Goal: Understand process/instructions: Learn how to perform a task or action

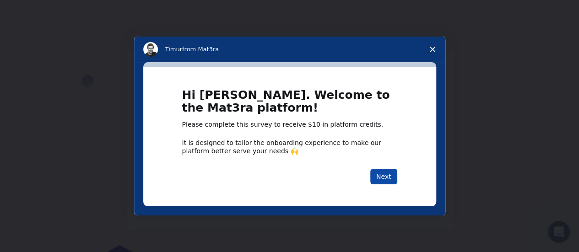
click at [386, 173] on button "Next" at bounding box center [383, 177] width 27 height 16
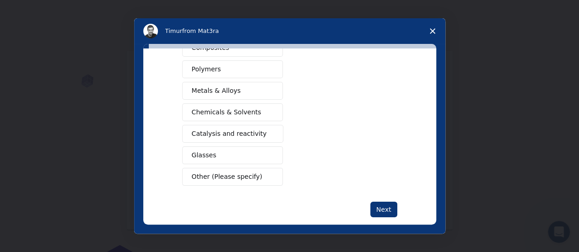
scroll to position [180, 0]
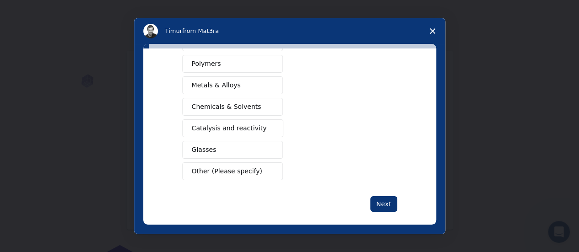
click at [236, 105] on span "Chemicals & Solvents" at bounding box center [227, 107] width 70 height 10
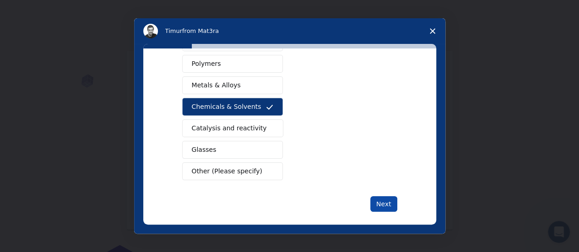
click at [382, 202] on button "Next" at bounding box center [383, 204] width 27 height 16
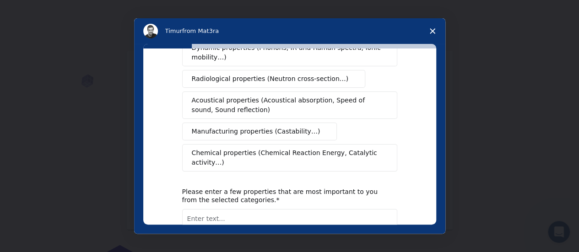
scroll to position [183, 0]
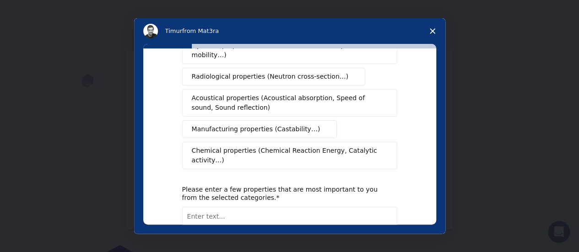
click at [336, 146] on span "Chemical properties (Chemical Reaction Energy, Catalytic activity…)" at bounding box center [286, 155] width 189 height 19
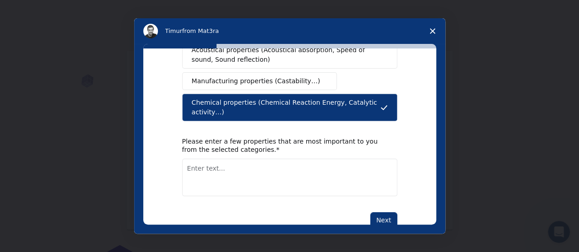
scroll to position [233, 0]
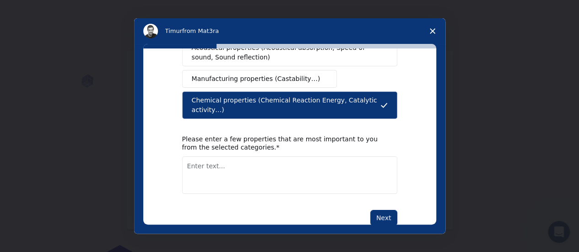
click at [244, 157] on textarea "Enter text..." at bounding box center [289, 176] width 215 height 38
type textarea "activation energy, reaction rate"
click at [385, 210] on button "Next" at bounding box center [383, 218] width 27 height 16
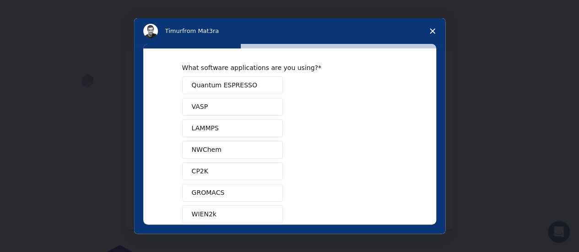
scroll to position [1, 0]
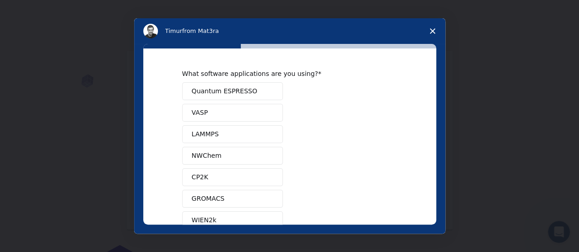
click at [260, 91] on button "Quantum ESPRESSO" at bounding box center [232, 91] width 101 height 18
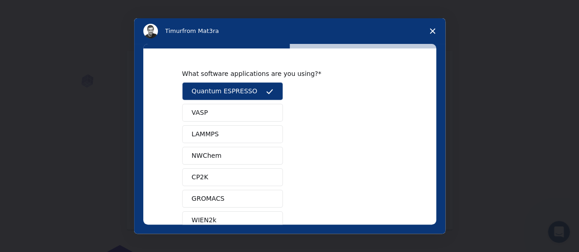
scroll to position [120, 0]
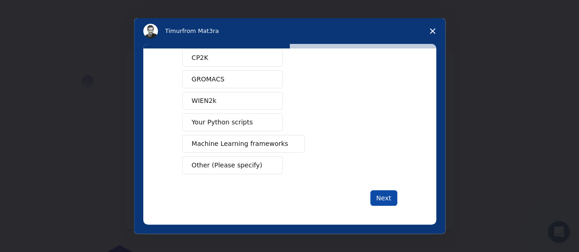
click at [381, 195] on button "Next" at bounding box center [383, 198] width 27 height 16
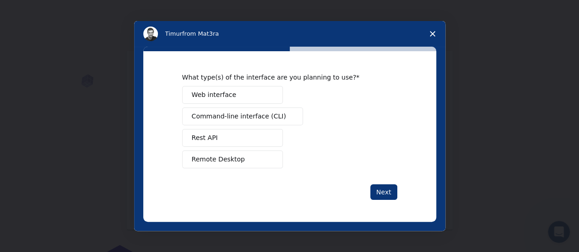
click at [239, 88] on button "Web interface" at bounding box center [232, 95] width 101 height 18
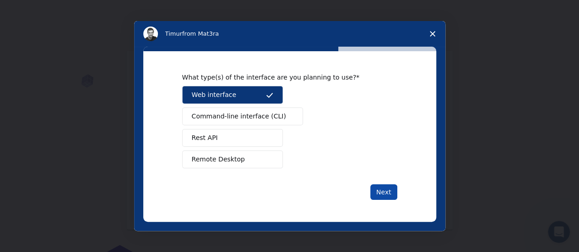
click at [380, 187] on button "Next" at bounding box center [383, 192] width 27 height 16
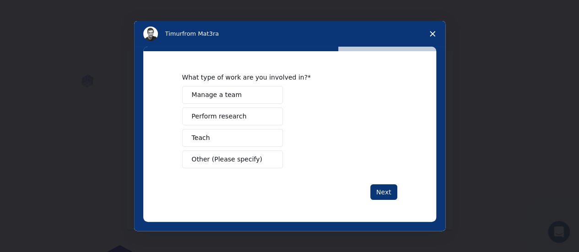
click at [227, 122] on button "Perform research" at bounding box center [232, 117] width 101 height 18
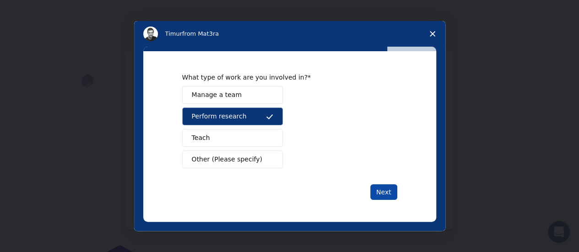
click at [388, 189] on button "Next" at bounding box center [383, 192] width 27 height 16
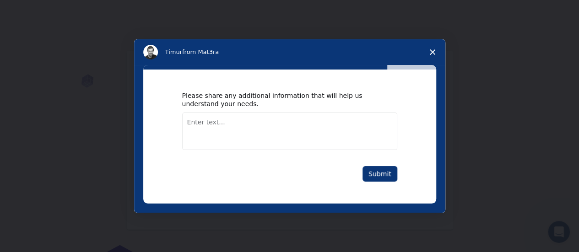
click at [388, 189] on div "Please share any additional information that will help us understand your needs…" at bounding box center [289, 137] width 293 height 134
click at [381, 172] on button "Submit" at bounding box center [379, 174] width 35 height 16
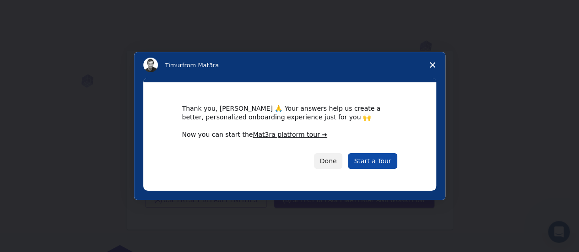
click at [376, 163] on link "Start a Tour" at bounding box center [372, 161] width 49 height 16
click at [375, 159] on link "Start a Tour" at bounding box center [372, 161] width 49 height 16
click at [284, 135] on link "Mat3ra platform tour ➜" at bounding box center [290, 134] width 75 height 7
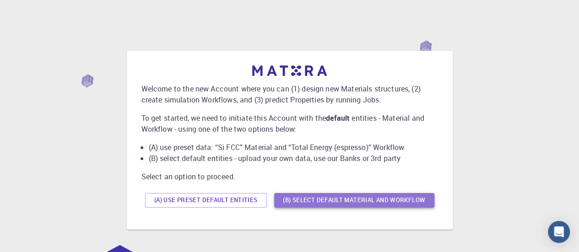
click at [349, 198] on button "(B) Select default material and workflow" at bounding box center [354, 200] width 160 height 15
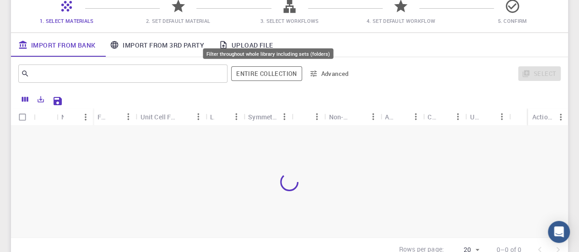
scroll to position [83, 0]
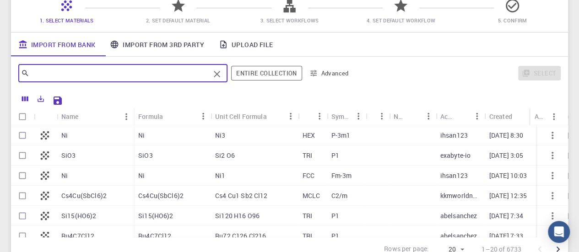
click at [153, 74] on input "text" at bounding box center [119, 73] width 180 height 13
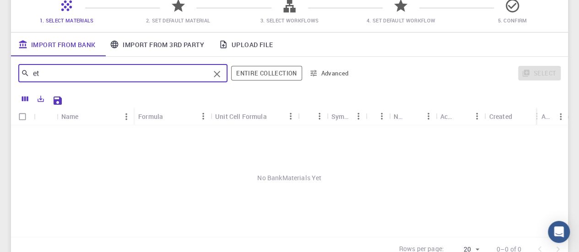
type input "e"
type input "n"
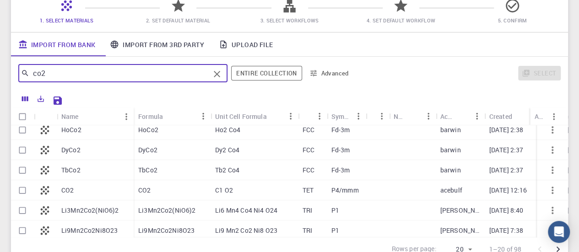
scroll to position [248, 0]
type input "co2"
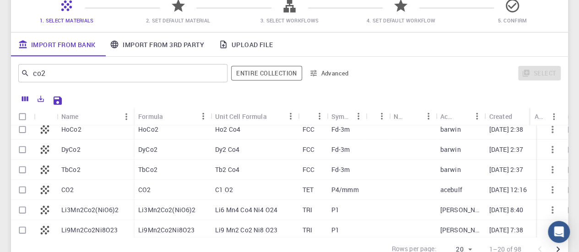
click at [73, 186] on p "CO2" at bounding box center [67, 189] width 12 height 9
checkbox input "true"
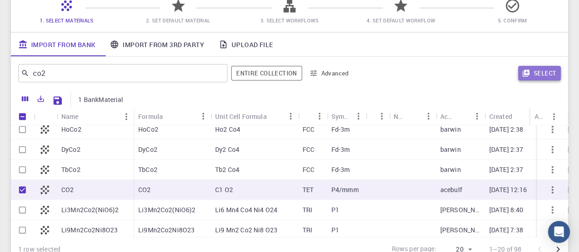
click at [529, 76] on button "Select" at bounding box center [539, 73] width 43 height 15
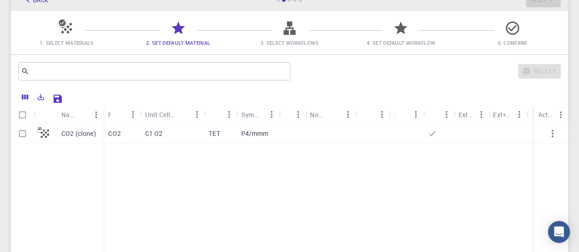
scroll to position [68, 0]
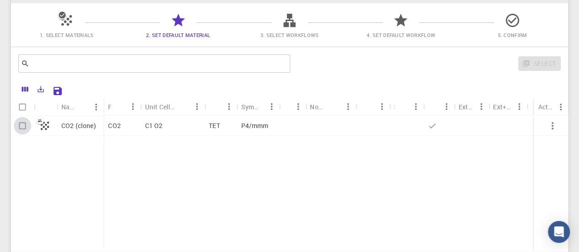
click at [22, 126] on input "Select row" at bounding box center [22, 125] width 17 height 17
checkbox input "true"
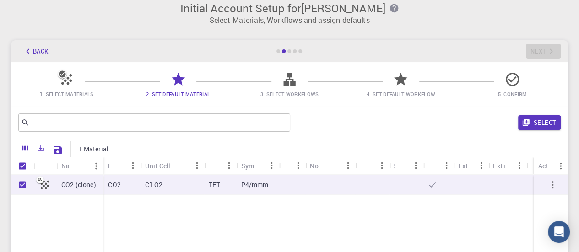
scroll to position [0, 0]
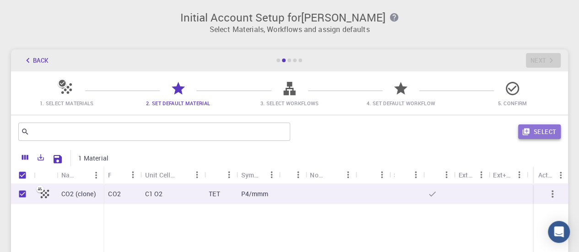
click at [544, 137] on button "Select" at bounding box center [539, 131] width 43 height 15
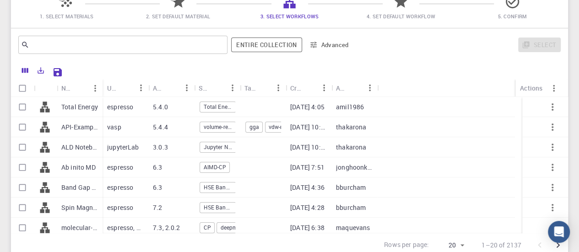
scroll to position [88, 0]
click at [23, 104] on input "Select row" at bounding box center [22, 105] width 17 height 17
checkbox input "true"
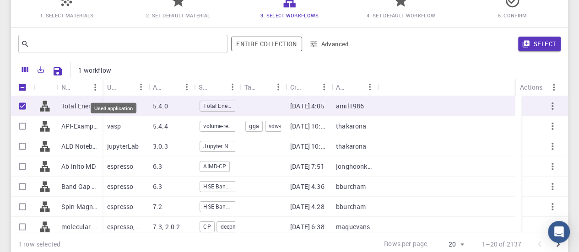
drag, startPoint x: 103, startPoint y: 83, endPoint x: 116, endPoint y: 85, distance: 12.6
click at [116, 85] on div "Used application" at bounding box center [126, 87] width 46 height 18
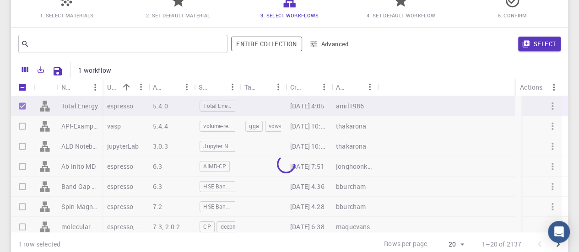
checkbox input "false"
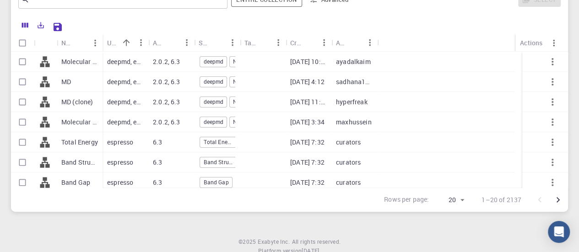
scroll to position [133, 0]
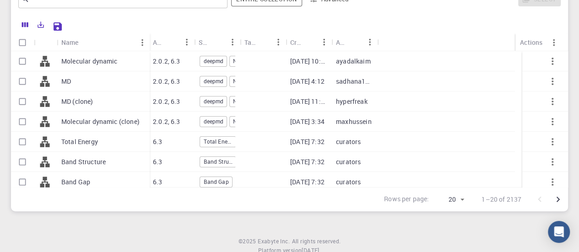
drag, startPoint x: 101, startPoint y: 42, endPoint x: 148, endPoint y: 33, distance: 47.9
click at [148, 33] on div "Name Used application Application Version Subworkflows Tags Created Account Act…" at bounding box center [289, 114] width 557 height 196
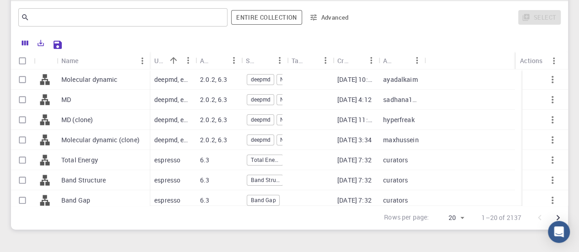
scroll to position [115, 0]
click at [23, 161] on input "Select row" at bounding box center [22, 159] width 17 height 17
checkbox input "true"
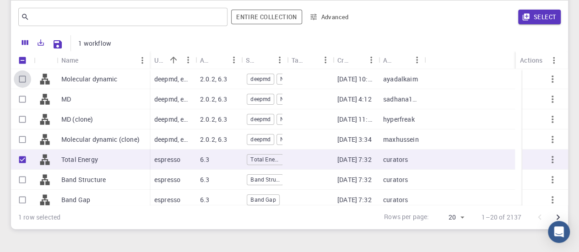
click at [21, 82] on input "Select row" at bounding box center [22, 78] width 17 height 17
checkbox input "true"
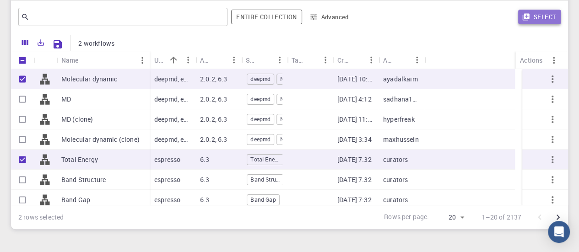
click at [533, 19] on button "Select" at bounding box center [539, 17] width 43 height 15
